Goal: Transaction & Acquisition: Purchase product/service

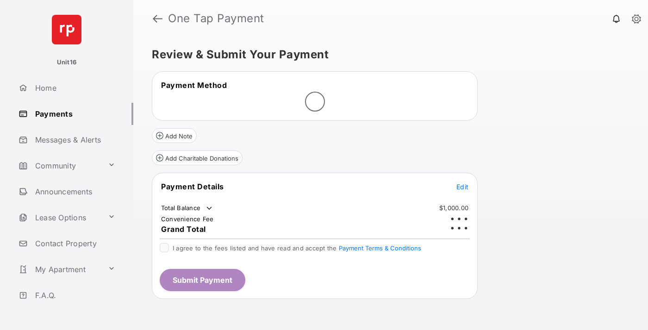
click at [462, 183] on span "Edit" at bounding box center [462, 187] width 12 height 8
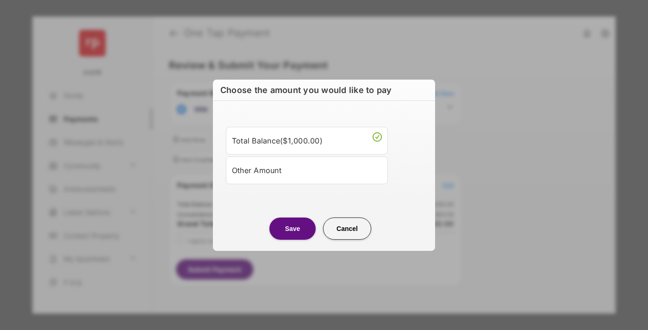
click at [307, 170] on div "Other Amount" at bounding box center [307, 170] width 150 height 16
type input "****"
click at [292, 239] on button "Save" at bounding box center [292, 228] width 46 height 22
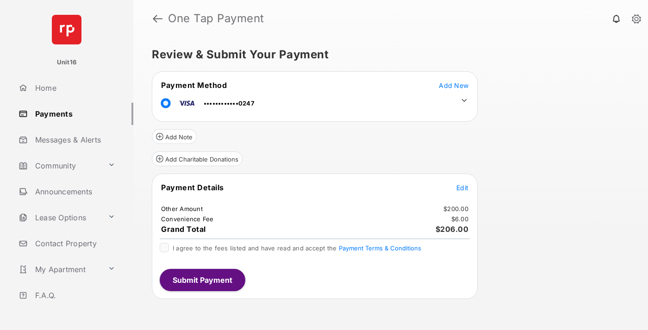
click at [464, 100] on icon at bounding box center [464, 100] width 8 height 8
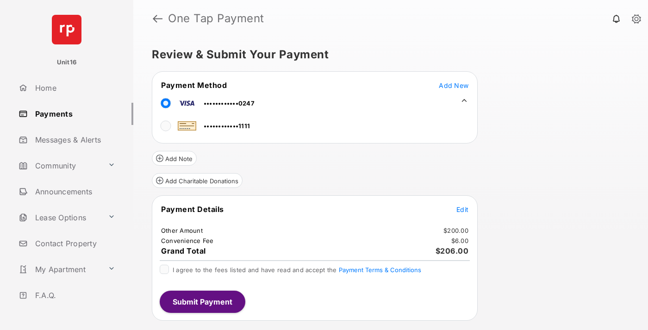
click at [462, 209] on span "Edit" at bounding box center [462, 209] width 12 height 8
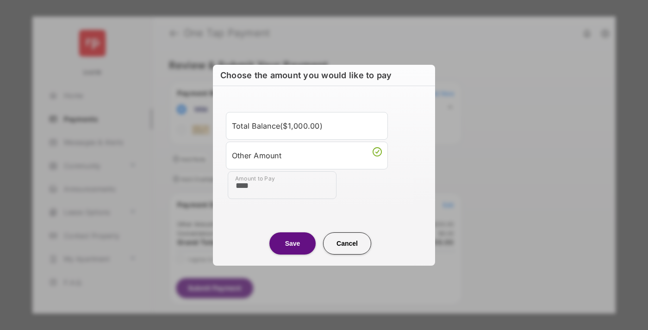
click at [292, 243] on button "Save" at bounding box center [292, 243] width 46 height 22
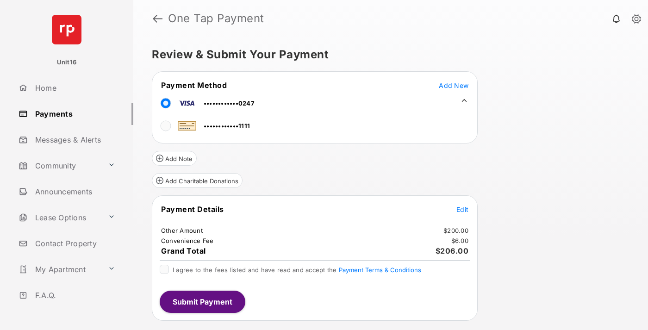
click at [202, 301] on button "Submit Payment" at bounding box center [203, 301] width 86 height 22
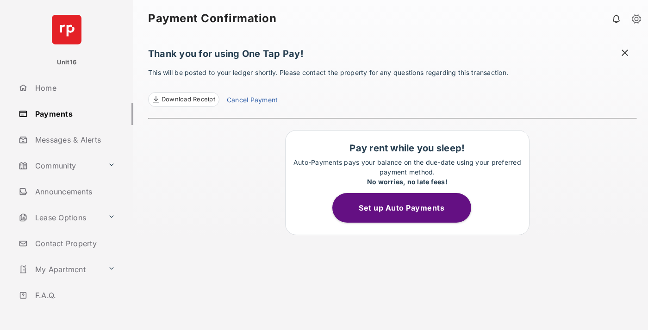
click at [252, 101] on link "Cancel Payment" at bounding box center [252, 101] width 51 height 12
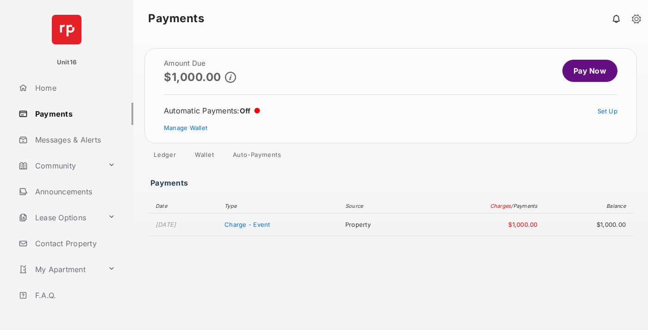
click at [185, 128] on link "Manage Wallet" at bounding box center [185, 127] width 43 height 7
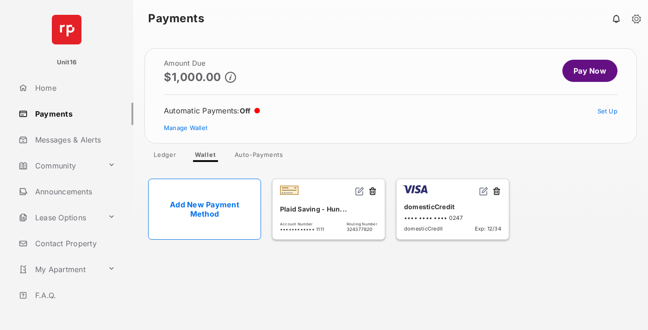
click at [496, 191] on button at bounding box center [496, 191] width 9 height 11
